Goal: Learn about a topic: Learn about a topic

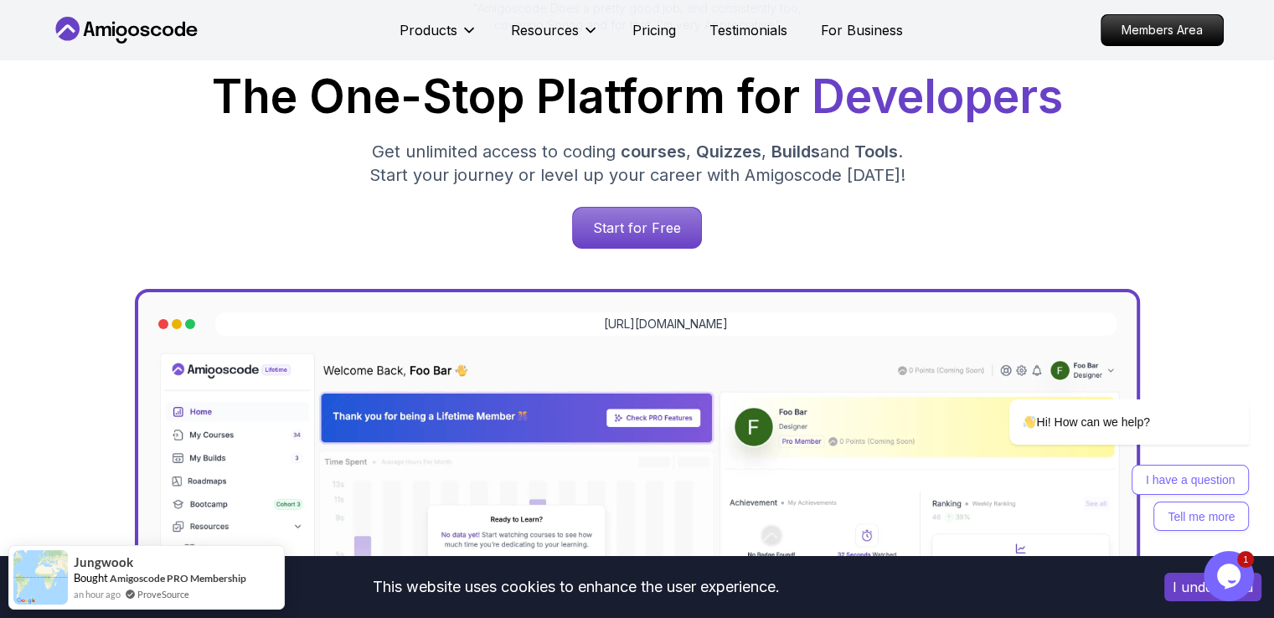
scroll to position [251, 0]
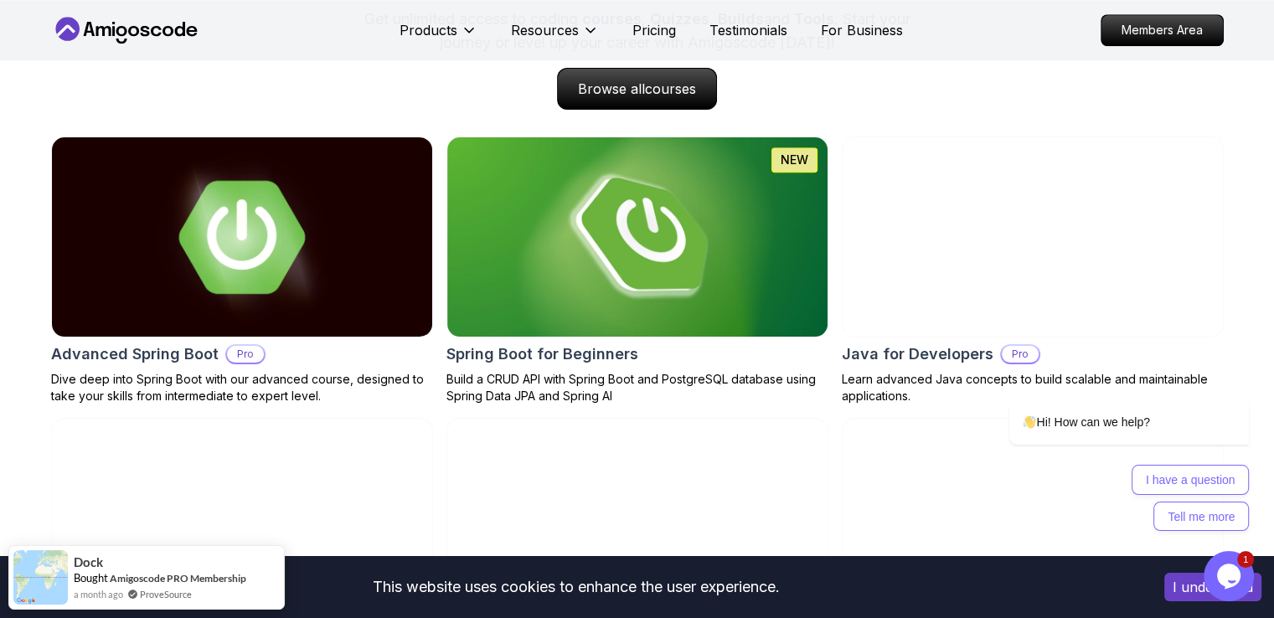
scroll to position [1759, 0]
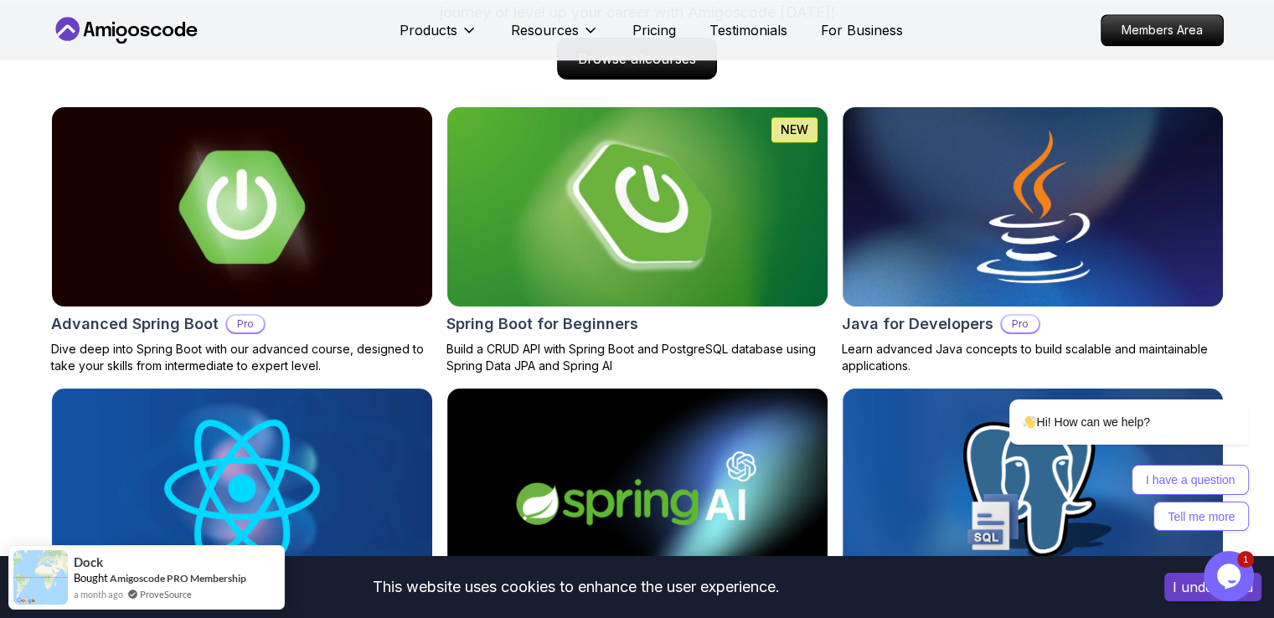
click at [715, 240] on img at bounding box center [637, 206] width 400 height 209
click at [1210, 571] on div "Opens Chat This icon Opens the chat window." at bounding box center [1229, 576] width 50 height 27
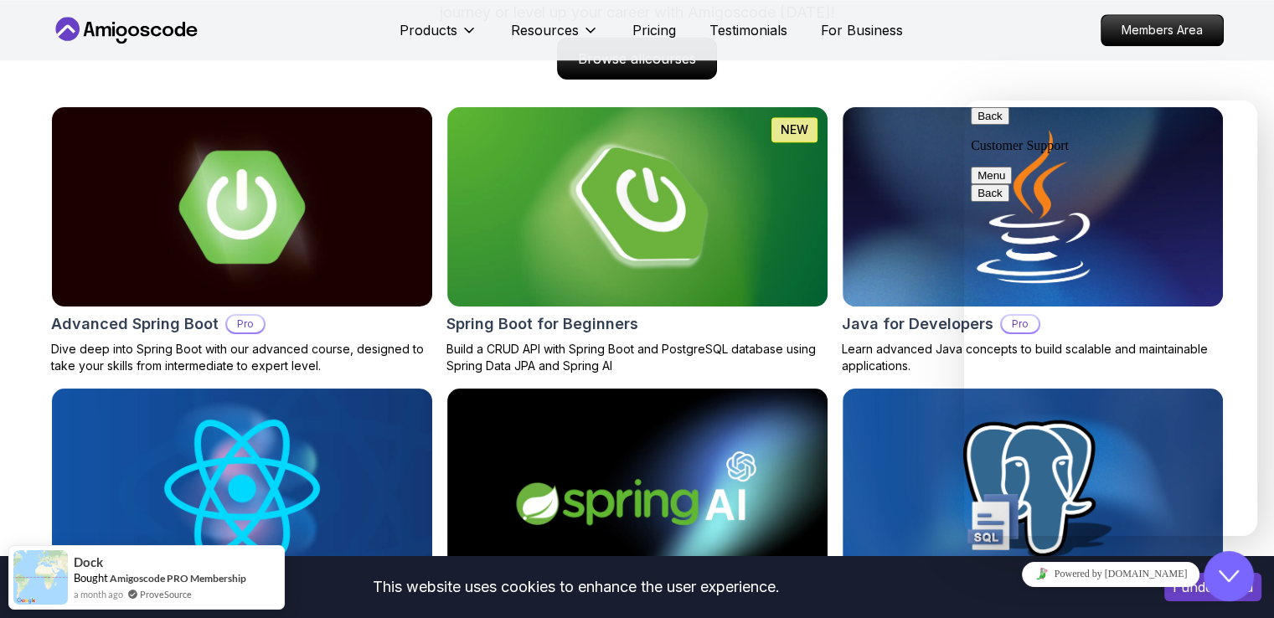
click at [1226, 570] on icon "Close Chat This icon closes the chat window." at bounding box center [1229, 576] width 20 height 20
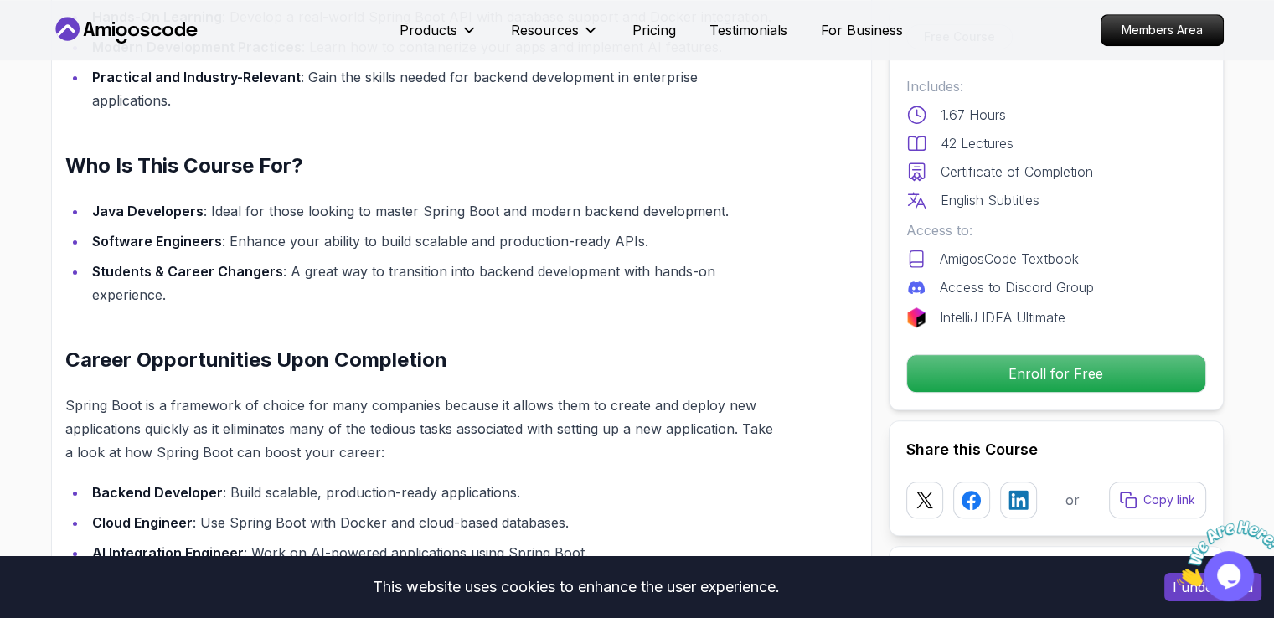
scroll to position [1340, 0]
